Goal: Task Accomplishment & Management: Complete application form

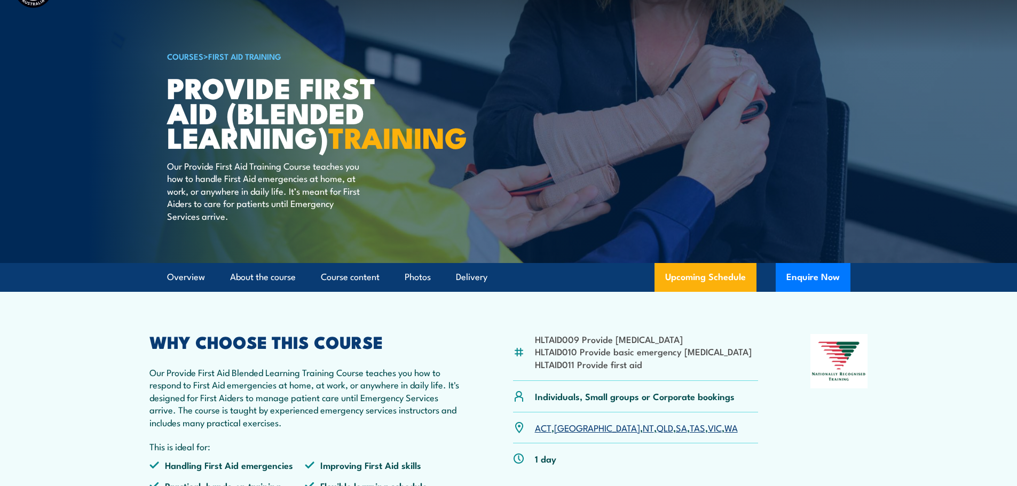
scroll to position [107, 0]
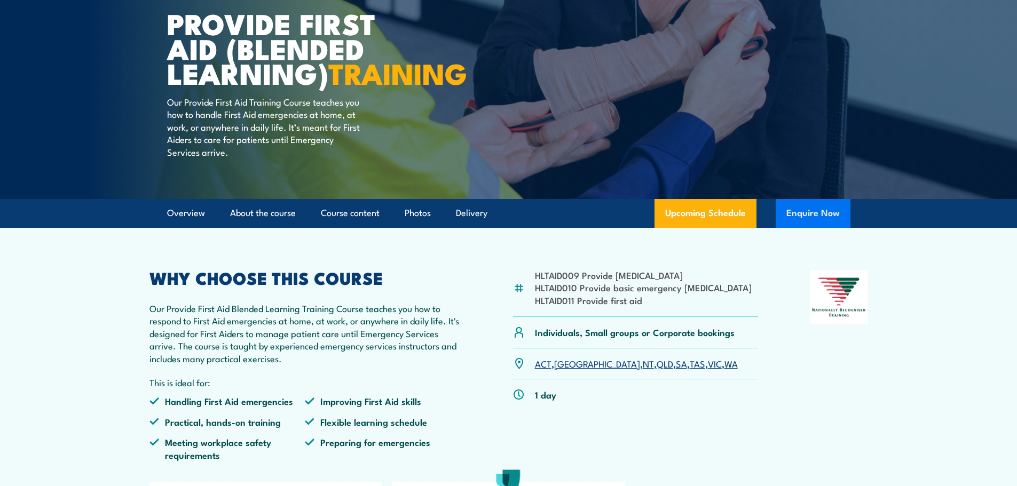
click at [814, 228] on button "Enquire Now" at bounding box center [813, 213] width 75 height 29
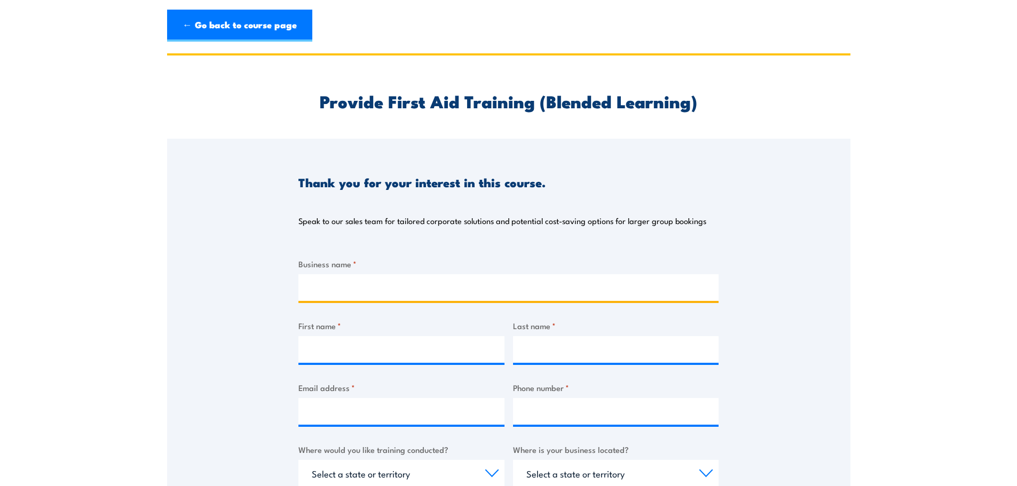
click at [406, 282] on input "Business name *" at bounding box center [508, 287] width 420 height 27
type input "Stride Mental Health"
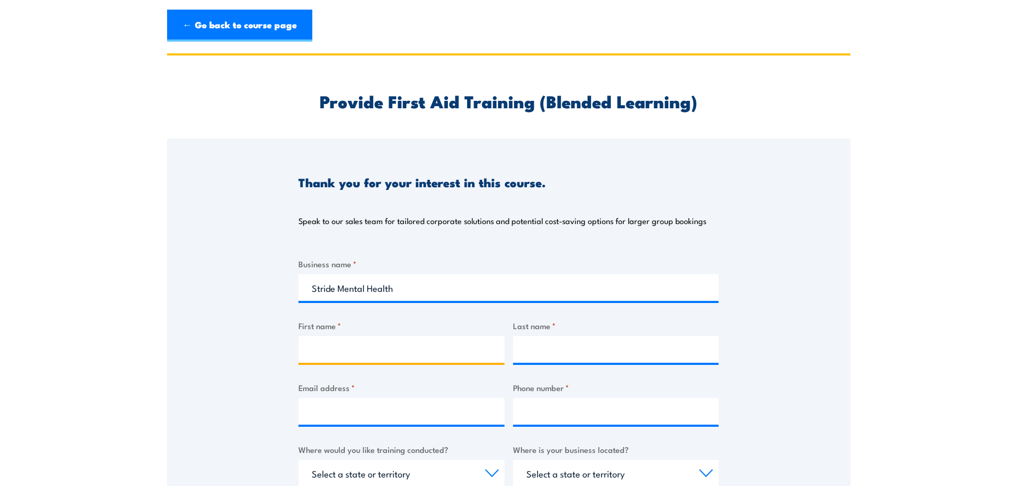
click at [414, 351] on input "First name *" at bounding box center [401, 349] width 206 height 27
type input "Tahlee"
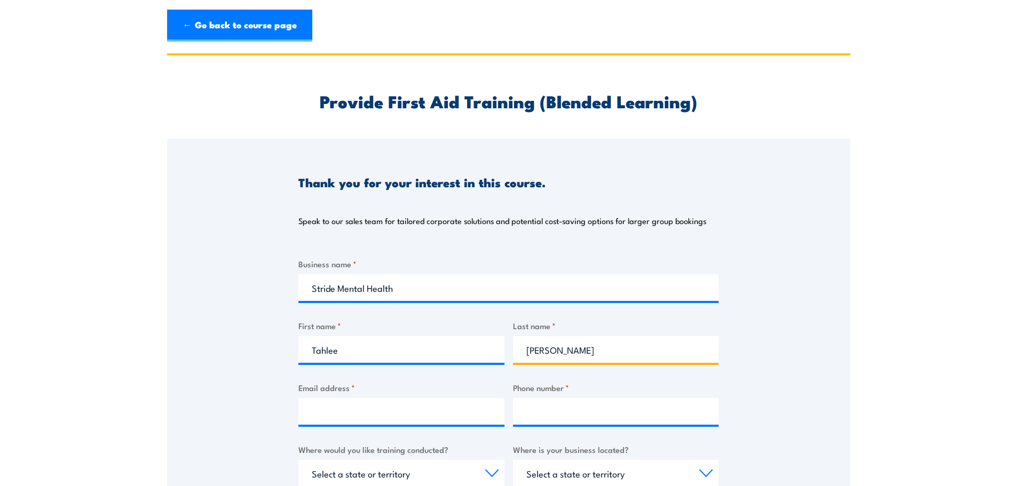
type input "Bennett"
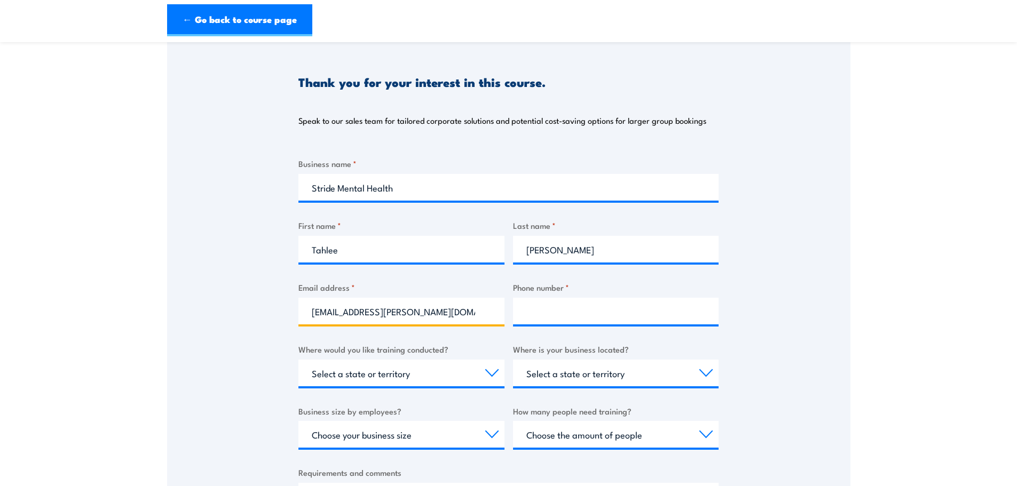
scroll to position [107, 0]
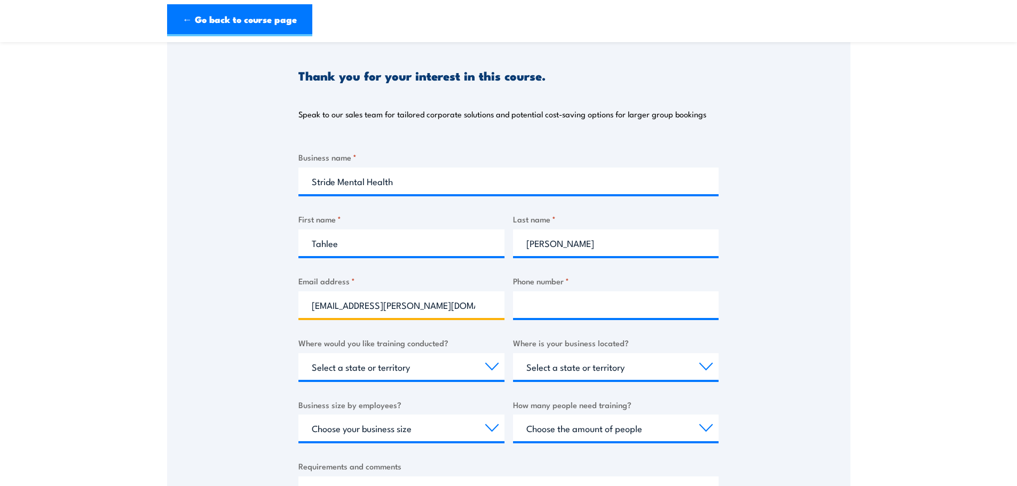
type input "tahlee.bennett@stride.com.au"
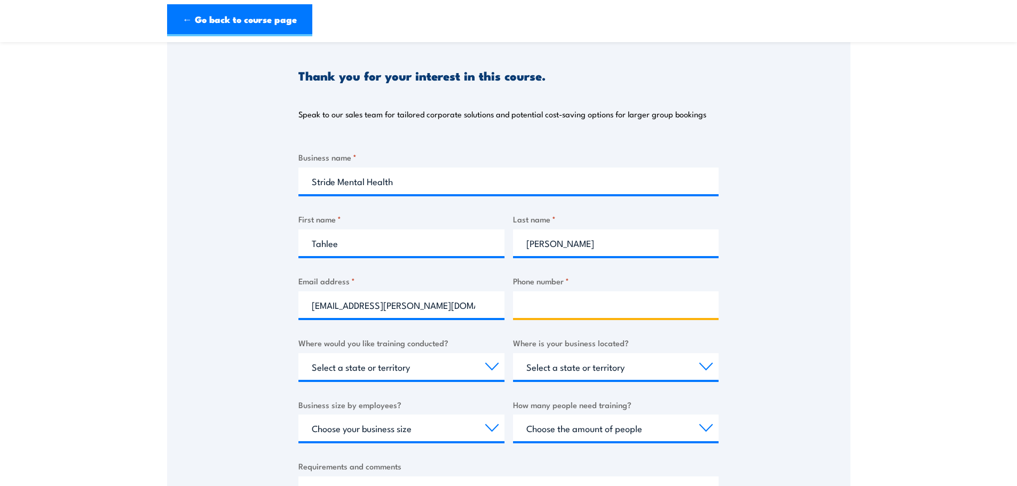
click at [550, 307] on input "Phone number *" at bounding box center [616, 304] width 206 height 27
paste input "466 364 244"
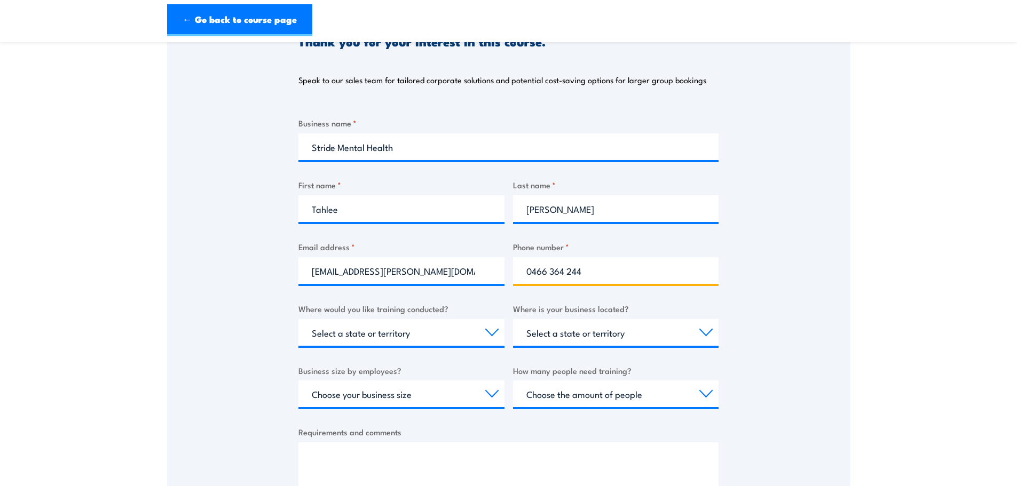
scroll to position [160, 0]
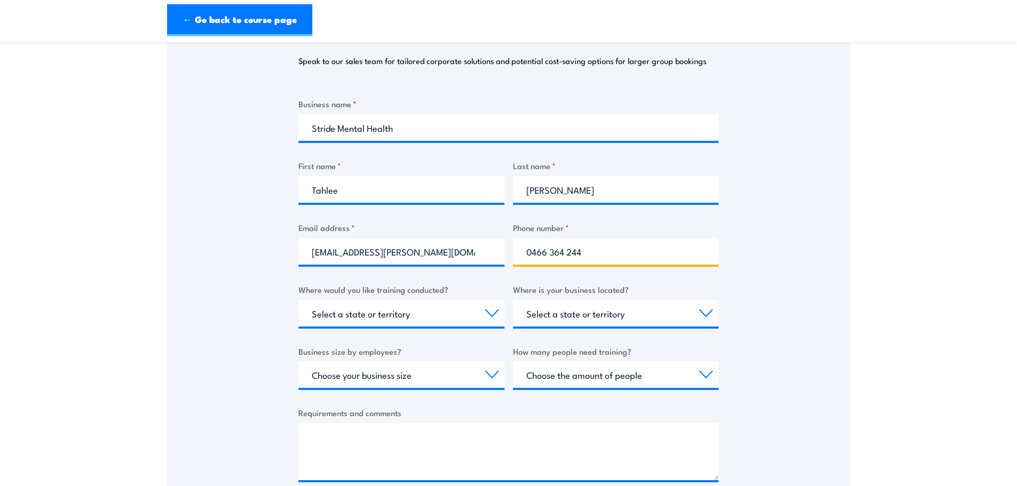
type input "0466 364 244"
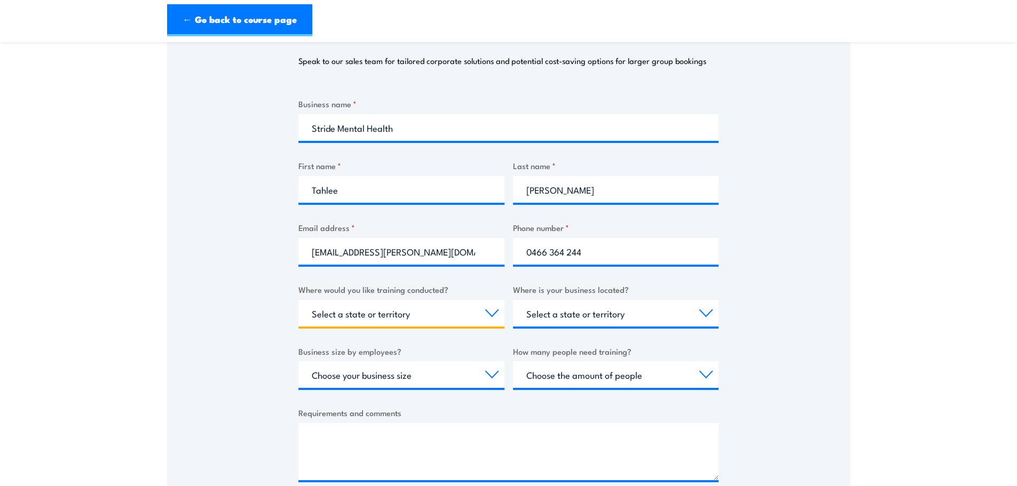
click at [489, 308] on select "Select a state or territory Nationally - multiple locations QLD NSW VIC SA ACT …" at bounding box center [401, 313] width 206 height 27
select select "Nationally - multiple locations"
click at [298, 300] on select "Select a state or territory Nationally - multiple locations QLD NSW VIC SA ACT …" at bounding box center [401, 313] width 206 height 27
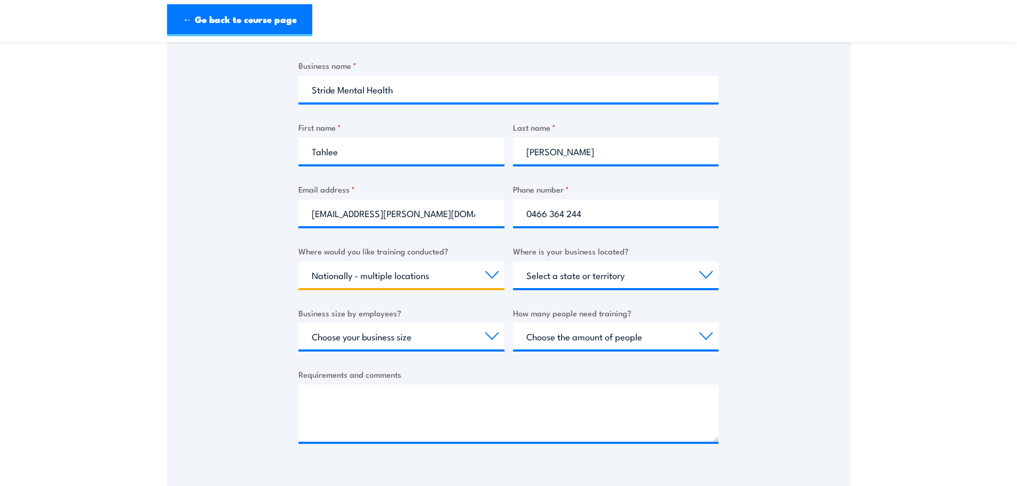
scroll to position [320, 0]
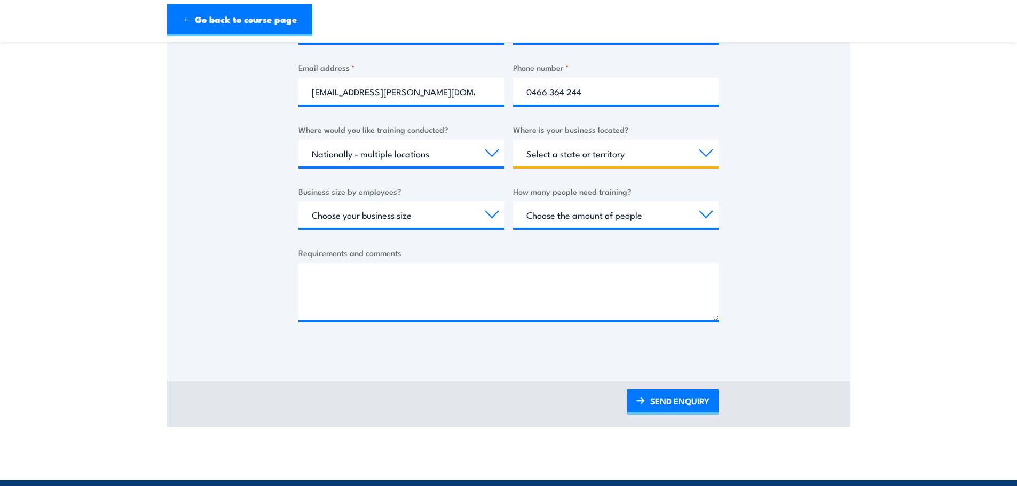
click at [706, 149] on select "Select a state or territory QLD NSW VIC SA ACT WA TAS NT" at bounding box center [616, 153] width 206 height 27
select select "[GEOGRAPHIC_DATA]"
click at [513, 140] on select "Select a state or territory QLD NSW VIC SA ACT WA TAS NT" at bounding box center [616, 153] width 206 height 27
click at [486, 208] on select "Choose your business size 1 to 19 20 to 199 200+" at bounding box center [401, 214] width 206 height 27
select select "200+"
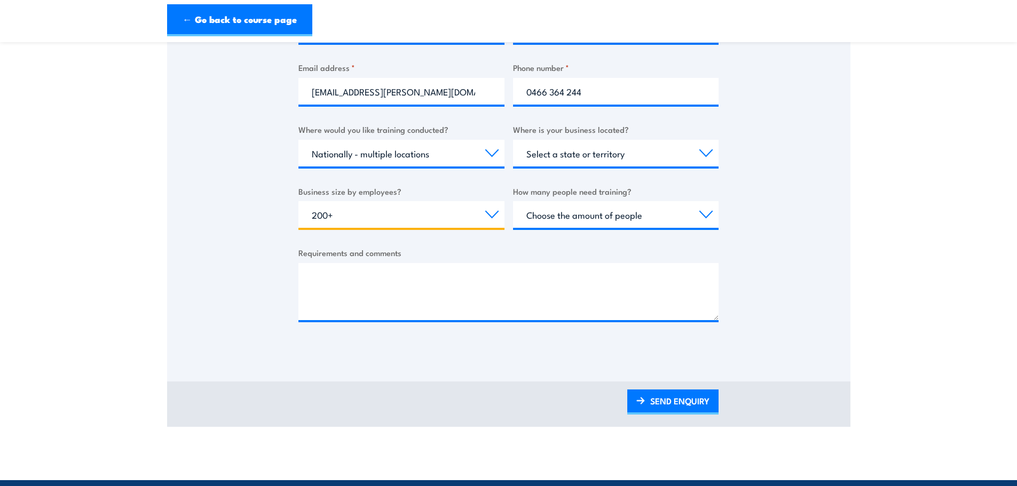
click at [298, 201] on select "Choose your business size 1 to 19 20 to 199 200+" at bounding box center [401, 214] width 206 height 27
click at [698, 213] on select "Choose the amount of people 1 to 4 5 to 19 20+" at bounding box center [616, 214] width 206 height 27
select select "20+"
click at [513, 201] on select "Choose the amount of people 1 to 4 5 to 19 20+" at bounding box center [616, 214] width 206 height 27
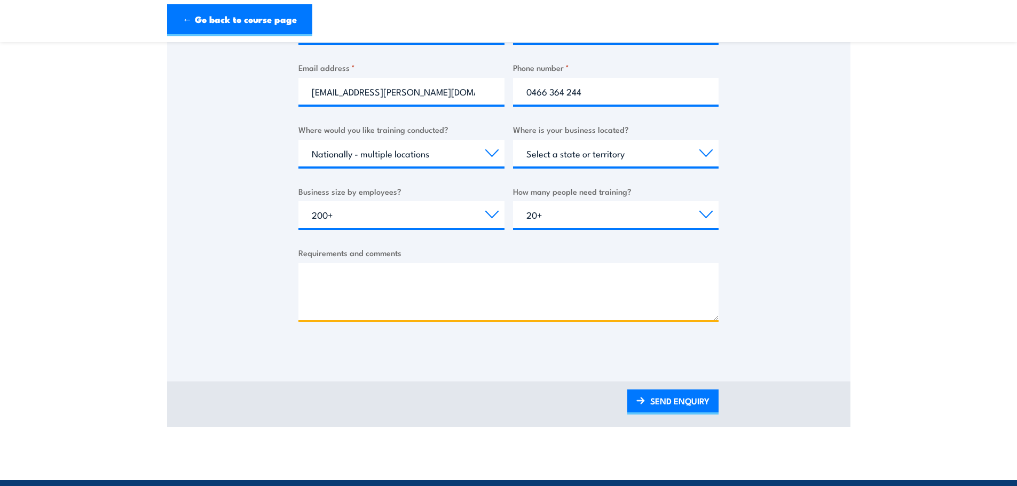
paste textarea "I am reaching out to enquire about your Core First Aid courses for our staff. W…"
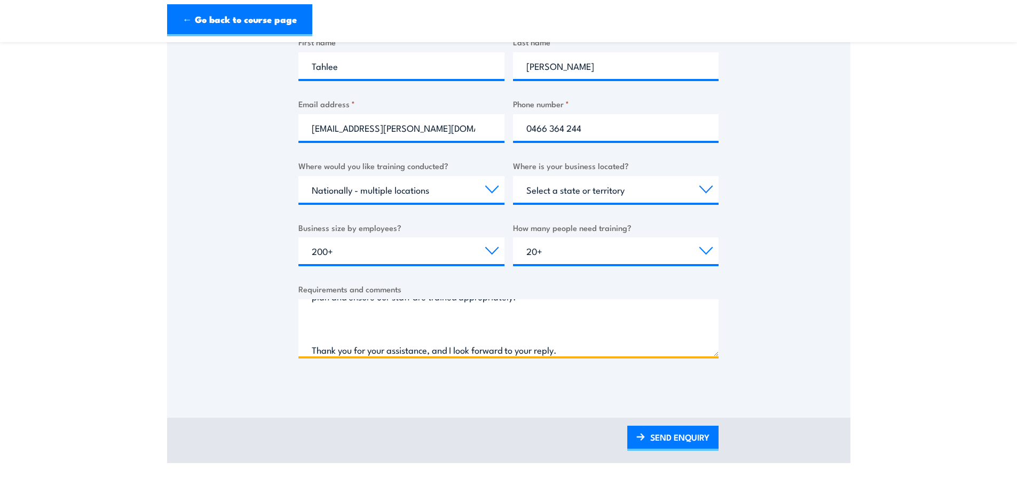
scroll to position [267, 0]
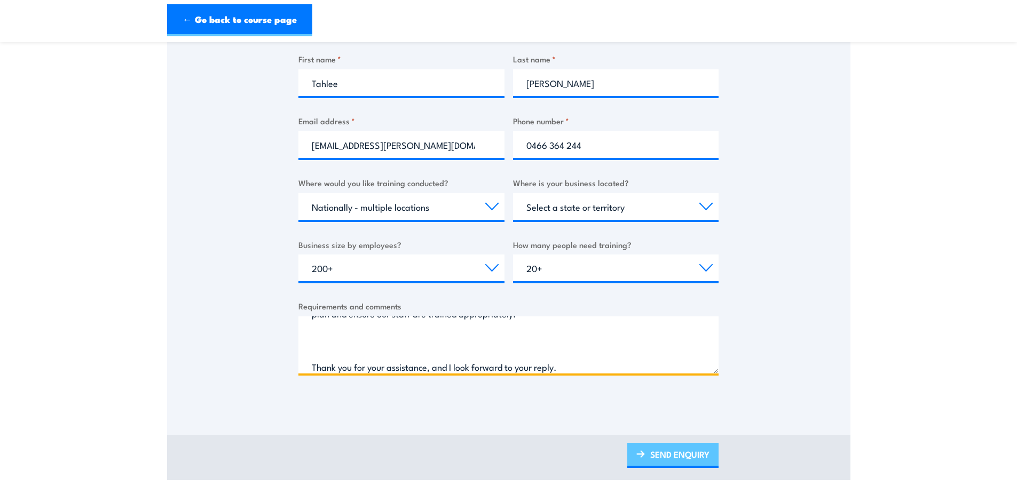
type textarea "I am reaching out to enquire about your Core First Aid courses for our staff. W…"
click at [663, 450] on link "SEND ENQUIRY" at bounding box center [672, 455] width 91 height 25
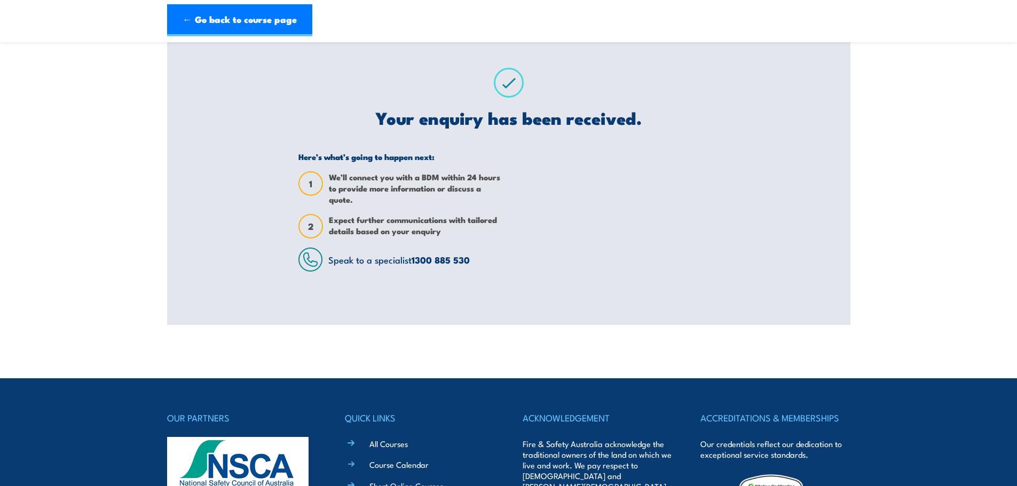
scroll to position [0, 0]
